Goal: Transaction & Acquisition: Purchase product/service

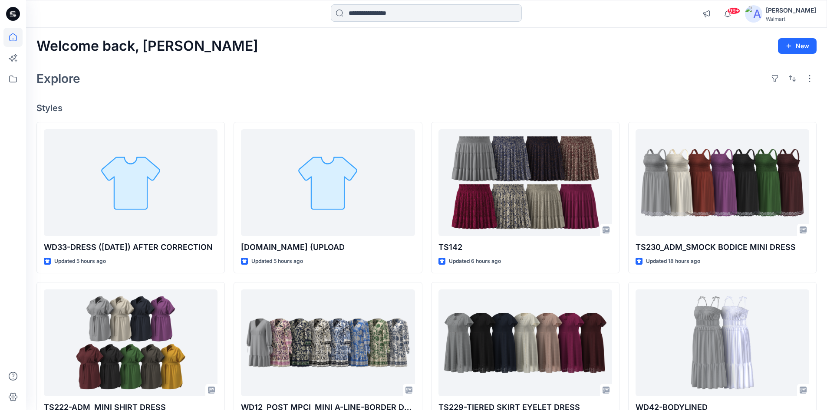
click at [355, 13] on input at bounding box center [426, 12] width 191 height 17
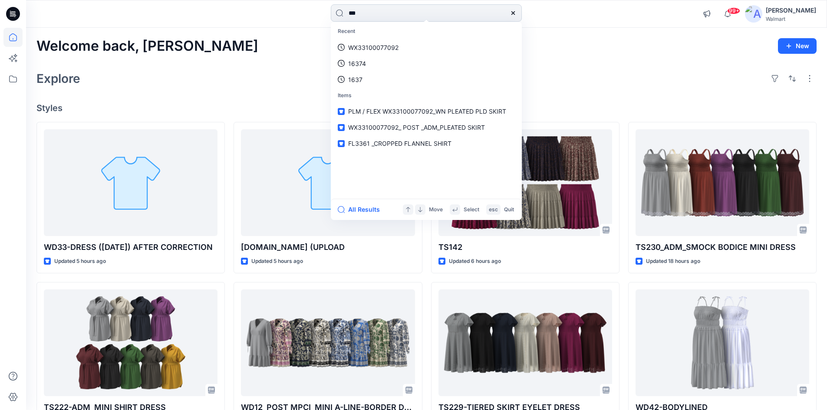
type input "****"
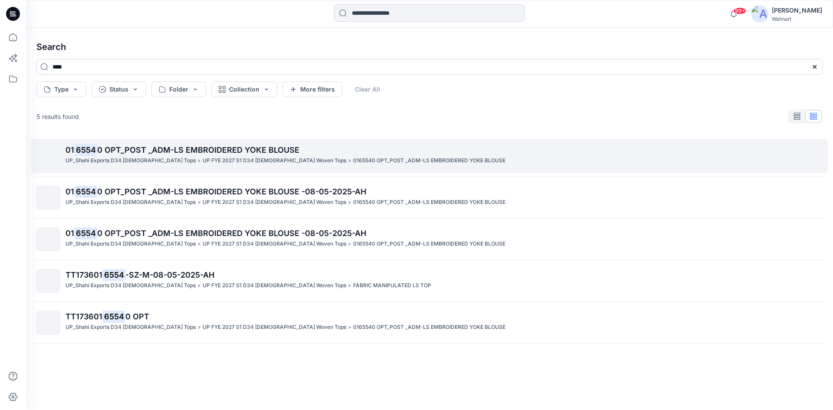
click at [203, 164] on p "UP FYE 2027 S1 D34 [DEMOGRAPHIC_DATA] Woven Tops" at bounding box center [275, 160] width 144 height 9
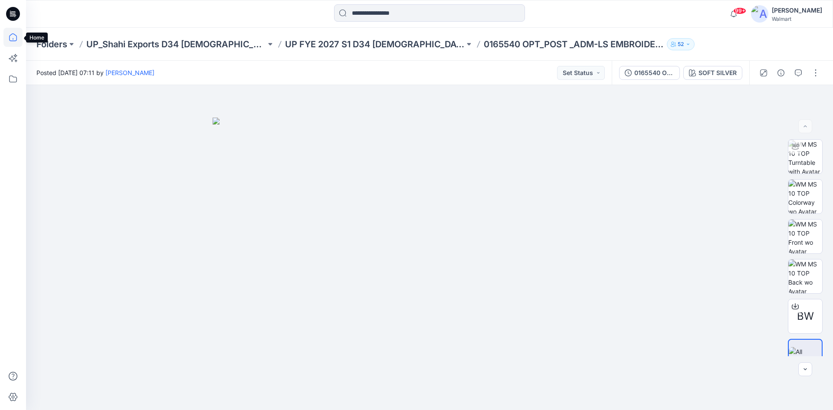
click at [14, 37] on icon at bounding box center [12, 37] width 19 height 19
